Goal: Information Seeking & Learning: Learn about a topic

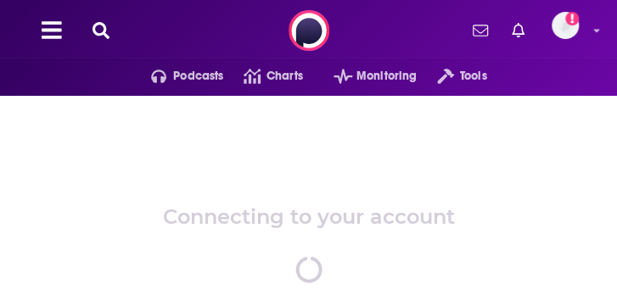
click at [99, 30] on icon at bounding box center [101, 30] width 17 height 17
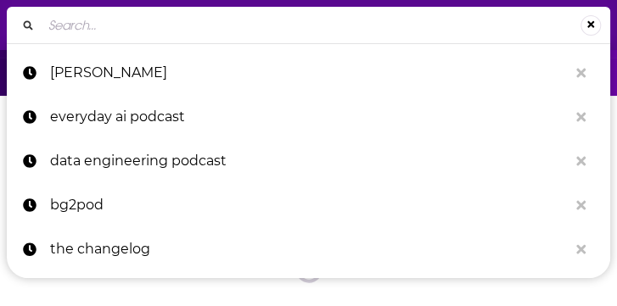
click at [99, 30] on input "Search..." at bounding box center [311, 25] width 539 height 27
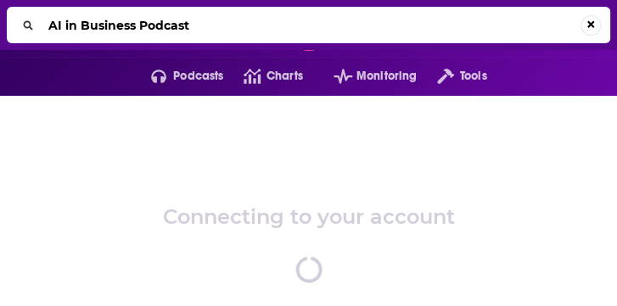
type input "AI in Business Podcast"
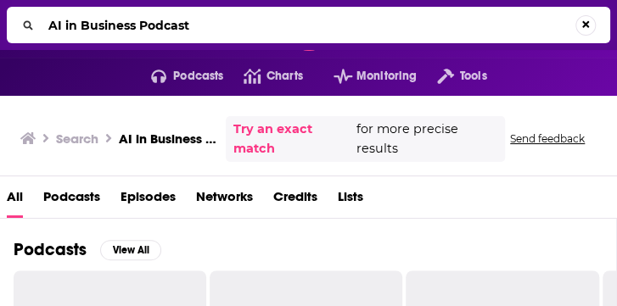
scroll to position [122, 0]
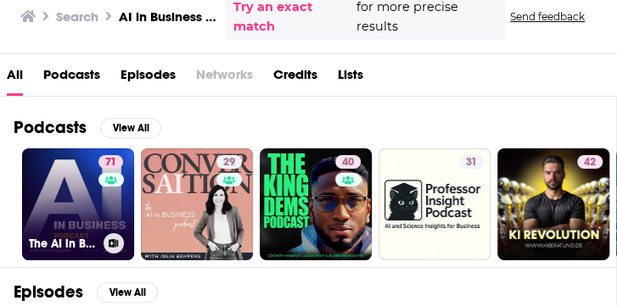
click at [67, 195] on link "71 The AI in Business Podcast" at bounding box center [78, 205] width 112 height 112
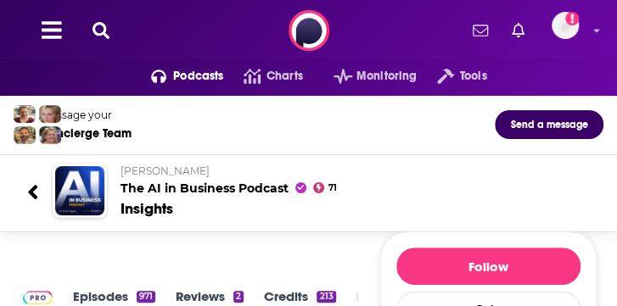
click at [381, 180] on div "[PERSON_NAME] The AI in Business Podcast 71" at bounding box center [355, 180] width 469 height 31
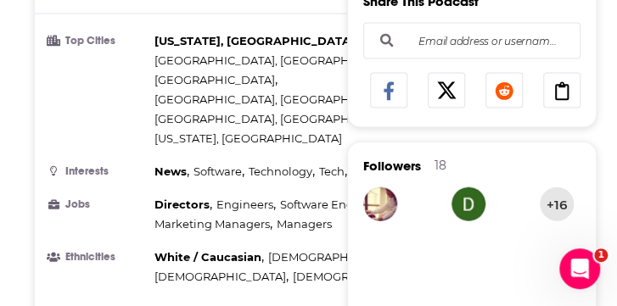
scroll to position [1018, 0]
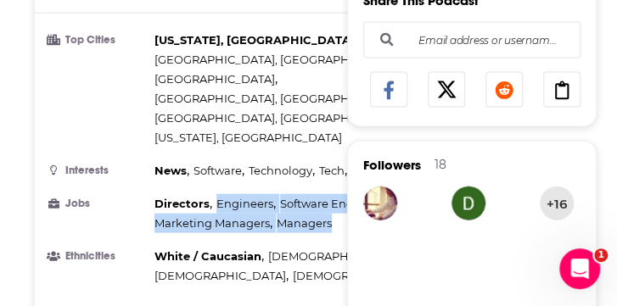
drag, startPoint x: 216, startPoint y: 121, endPoint x: 331, endPoint y: 155, distance: 120.3
click at [331, 155] on ul "Top Cities [US_STATE], [GEOGRAPHIC_DATA] , [GEOGRAPHIC_DATA], [GEOGRAPHIC_DATA]…" at bounding box center [287, 159] width 478 height 256
drag, startPoint x: 331, startPoint y: 155, endPoint x: 268, endPoint y: 133, distance: 66.6
copy div "Engineers , Software Engineers , Consultants , Marketing Managers , Managers"
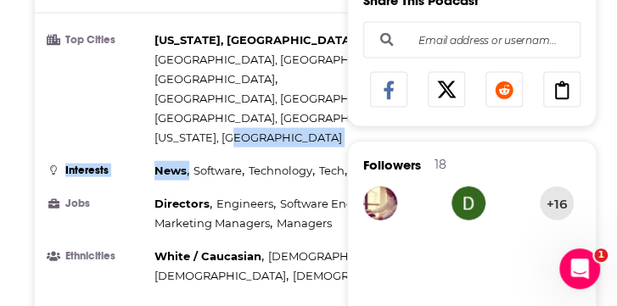
drag, startPoint x: 194, startPoint y: 88, endPoint x: 329, endPoint y: 72, distance: 135.9
click at [329, 72] on ul "Top Cities [US_STATE], [GEOGRAPHIC_DATA] , [GEOGRAPHIC_DATA], [GEOGRAPHIC_DATA]…" at bounding box center [287, 159] width 478 height 256
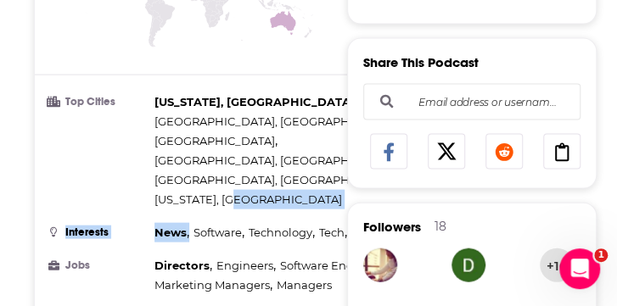
scroll to position [955, 0]
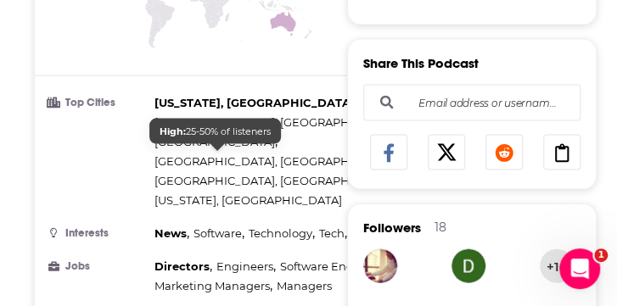
click at [209, 227] on span "Software" at bounding box center [218, 234] width 48 height 14
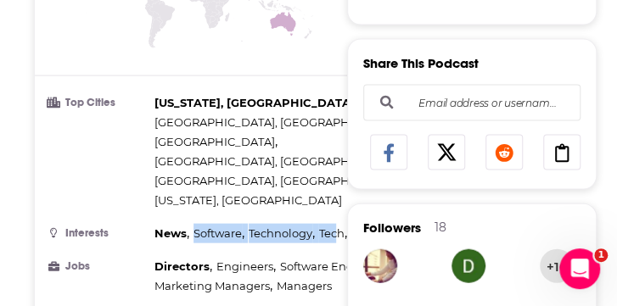
drag, startPoint x: 194, startPoint y: 152, endPoint x: 338, endPoint y: 153, distance: 144.3
click at [338, 224] on div "News , Software , Technology , Tech , Nonfiction , Scientific" at bounding box center [313, 234] width 318 height 20
drag, startPoint x: 338, startPoint y: 153, endPoint x: 257, endPoint y: 154, distance: 80.7
click at [257, 227] on span "Technology" at bounding box center [281, 234] width 64 height 14
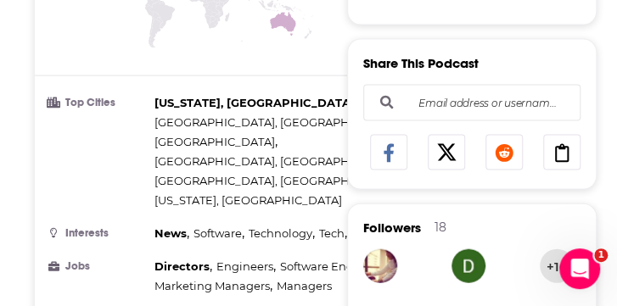
click at [187, 133] on ul "Top Cities [US_STATE], [GEOGRAPHIC_DATA] , [GEOGRAPHIC_DATA], [GEOGRAPHIC_DATA]…" at bounding box center [287, 221] width 478 height 256
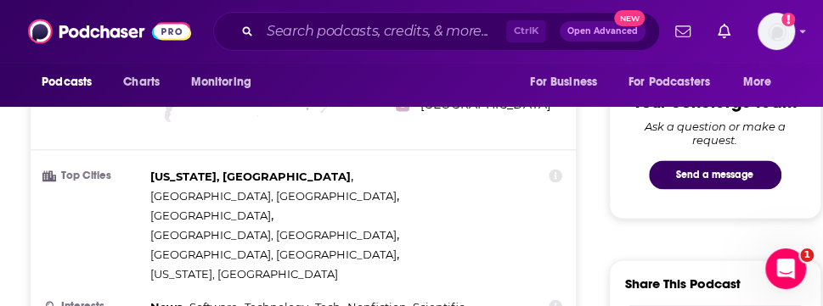
scroll to position [927, 0]
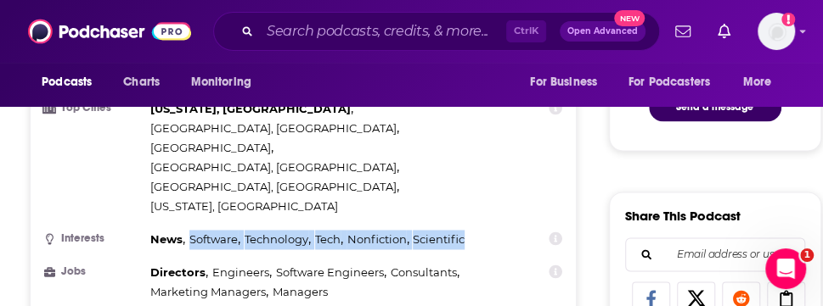
drag, startPoint x: 468, startPoint y: 154, endPoint x: 187, endPoint y: 142, distance: 281.2
click at [187, 142] on ul "Top Cities [US_STATE], [GEOGRAPHIC_DATA] , [GEOGRAPHIC_DATA], [GEOGRAPHIC_DATA]…" at bounding box center [303, 227] width 518 height 256
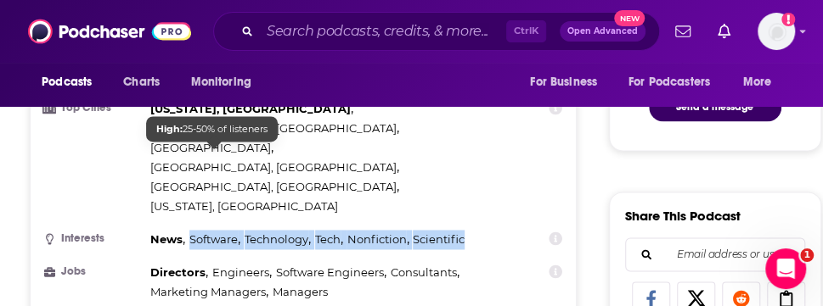
drag, startPoint x: 187, startPoint y: 142, endPoint x: 216, endPoint y: 158, distance: 33.1
copy div "Software , Technology , Tech , Nonfiction , Scientific"
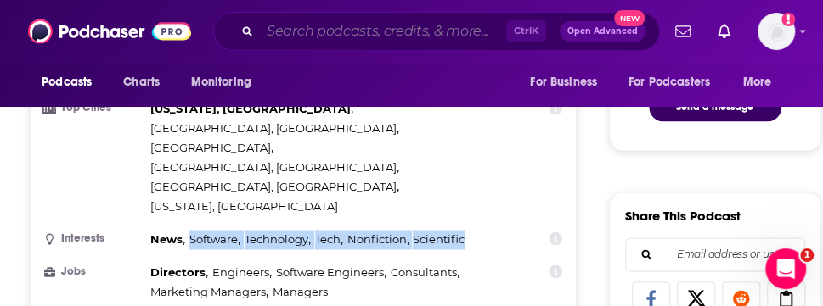
click at [382, 42] on input "Search podcasts, credits, & more..." at bounding box center [383, 31] width 246 height 27
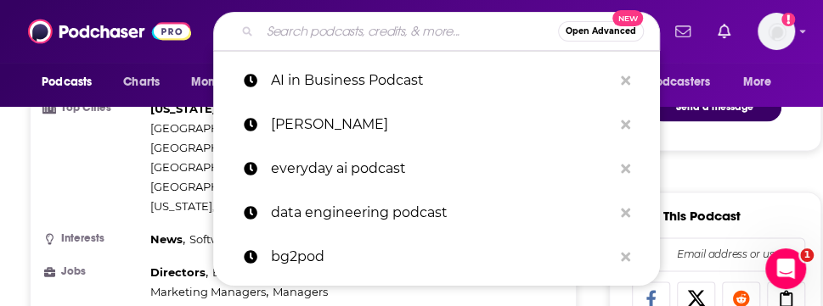
paste input "AI Agents Podcast"
type input "AI Agents Podcast"
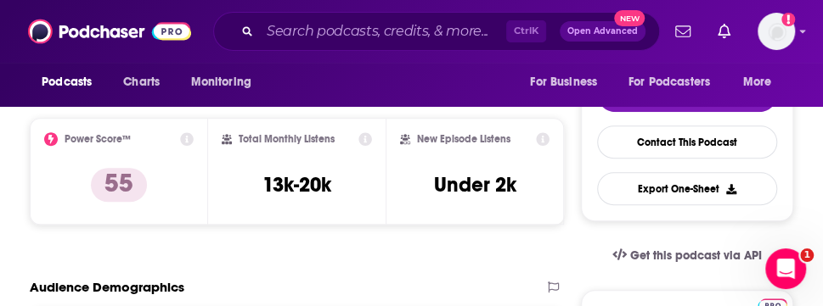
scroll to position [385, 0]
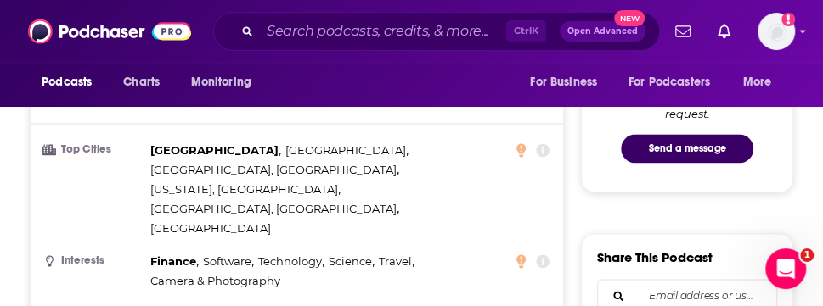
scroll to position [920, 0]
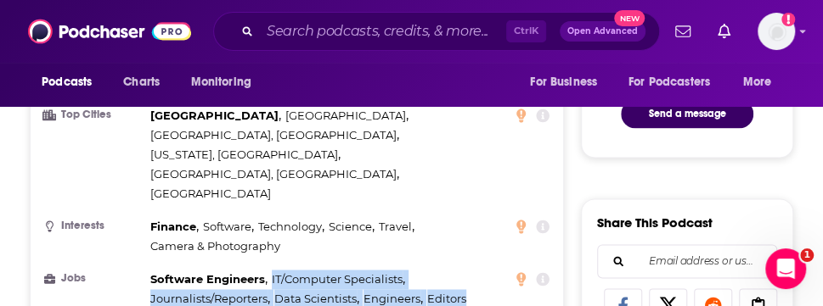
drag, startPoint x: 271, startPoint y: 211, endPoint x: 468, endPoint y: 233, distance: 198.2
click at [468, 270] on div "Software Engineers , IT/Computer Specialists , Journalists/Reporters , Data Sci…" at bounding box center [331, 289] width 362 height 39
copy div "IT/Computer Specialists , Journalists/Reporters , Data Scientists , Engineers ,…"
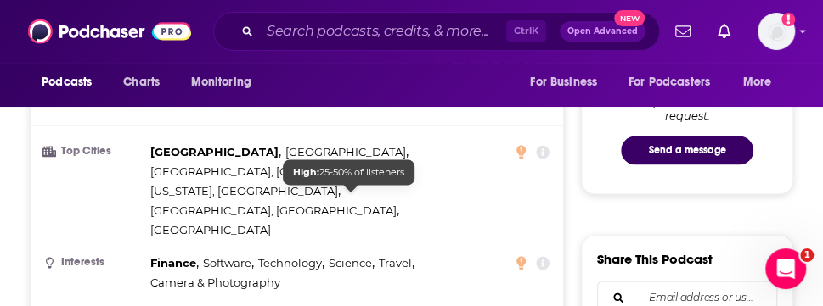
scroll to position [894, 0]
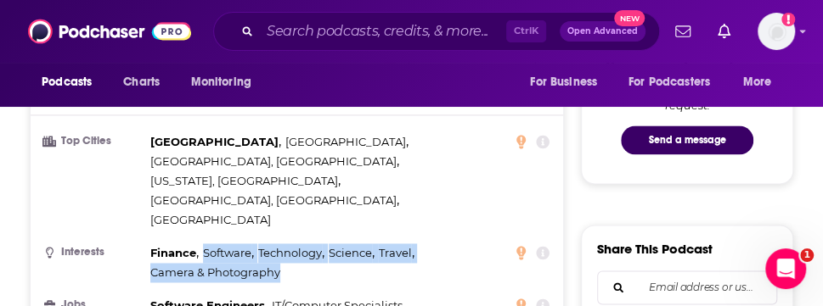
drag, startPoint x: 281, startPoint y: 205, endPoint x: 202, endPoint y: 183, distance: 82.0
click at [202, 244] on div "Finance , Software , Technology , Science , Travel , Camera & Photography" at bounding box center [331, 263] width 362 height 39
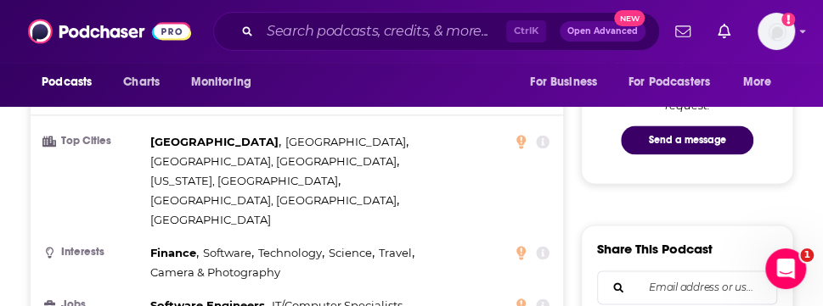
drag, startPoint x: 202, startPoint y: 183, endPoint x: 146, endPoint y: 179, distance: 56.1
click at [146, 244] on li "Interests Finance , Software , Technology , Science , Travel , Camera & Photogr…" at bounding box center [296, 263] width 505 height 39
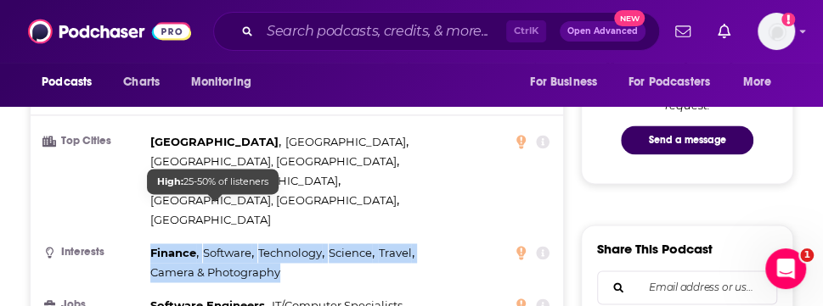
drag, startPoint x: 153, startPoint y: 183, endPoint x: 280, endPoint y: 211, distance: 130.4
click at [280, 244] on div "Finance , Software , Technology , Science , Travel , Camera & Photography" at bounding box center [331, 263] width 362 height 39
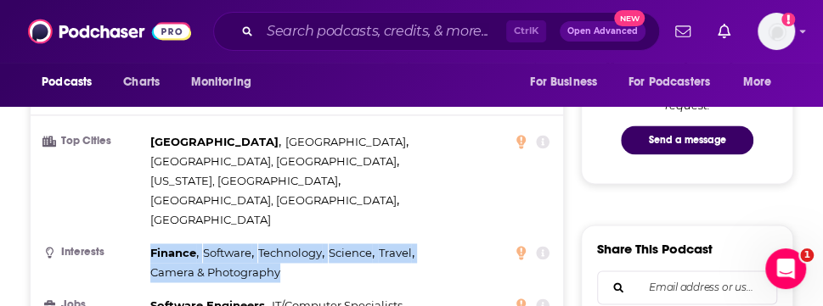
drag, startPoint x: 280, startPoint y: 211, endPoint x: 233, endPoint y: 194, distance: 50.8
copy div "Finance , Software , Technology , Science , Travel , Camera & Photography"
